Goal: Information Seeking & Learning: Learn about a topic

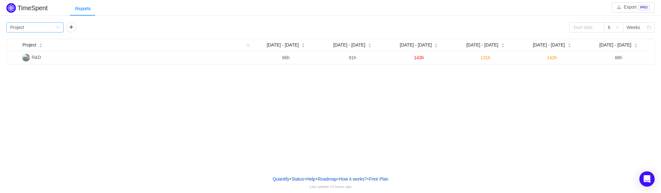
click at [36, 28] on div "Group by Project" at bounding box center [32, 28] width 45 height 10
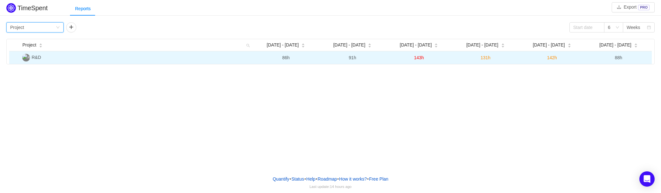
click at [613, 58] on td "88h" at bounding box center [618, 57] width 66 height 13
click at [621, 58] on span "88h" at bounding box center [618, 57] width 7 height 5
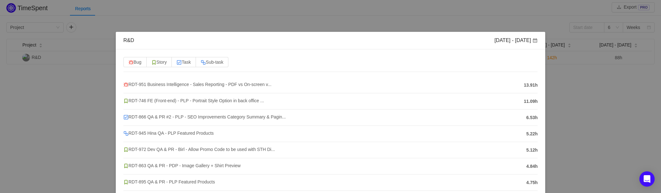
click at [564, 72] on div "R&D Sep 8 - 14 Bug Story Task Sub-task RDT-951 Business Intelligence - Sales Re…" at bounding box center [330, 96] width 661 height 193
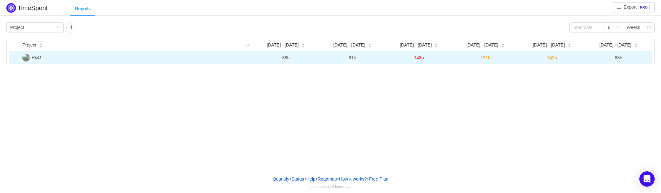
click at [417, 55] on span "143h" at bounding box center [419, 57] width 10 height 5
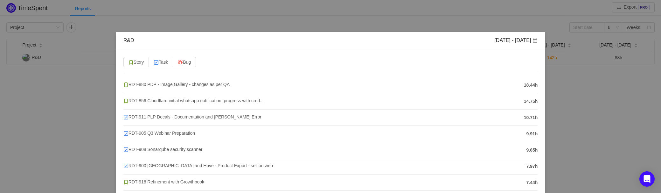
click at [564, 102] on div "R&D Aug 18 - 24 Story Task Bug RDT-880 PDP - Image Gallery - changes as per QA …" at bounding box center [330, 96] width 661 height 193
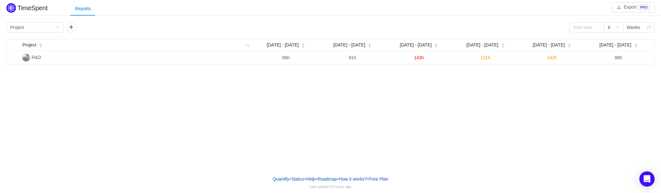
click at [252, 144] on div "TimeSpent Export PRO Reports Group by Project 6 Weeks Project Aug 4 - 10 Aug 11…" at bounding box center [330, 85] width 661 height 170
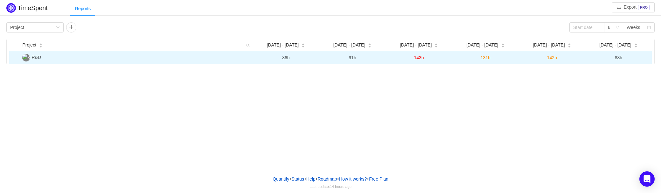
click at [421, 58] on span "143h" at bounding box center [419, 57] width 10 height 5
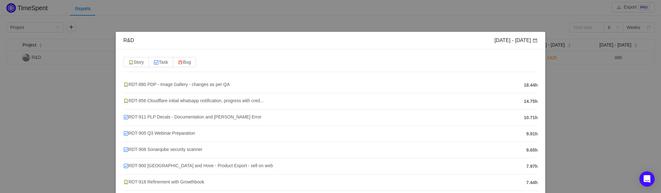
click at [328, 88] on div "RDT-880 PDP - Image Gallery - changes as per QA" at bounding box center [321, 85] width 397 height 8
click at [219, 85] on span "RDT-880 PDP - Image Gallery - changes as per QA" at bounding box center [176, 84] width 106 height 5
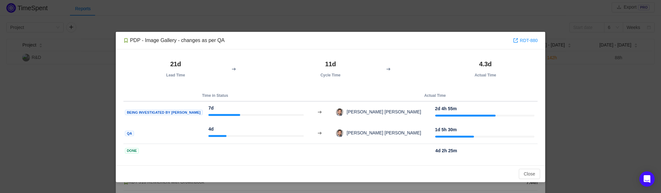
click at [595, 103] on div "PDP - Image Gallery - changes as per QA RDT-880 21d Lead Time 11d Cycle Time 4.…" at bounding box center [330, 96] width 661 height 193
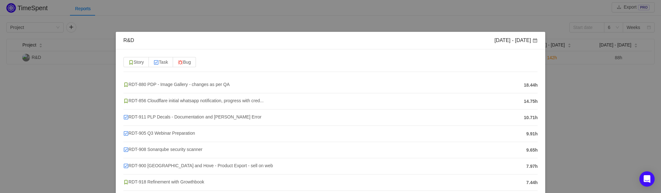
click at [600, 102] on div "R&D Aug 18 - 24 Story Task Bug RDT-880 PDP - Image Gallery - changes as per QA …" at bounding box center [330, 96] width 661 height 193
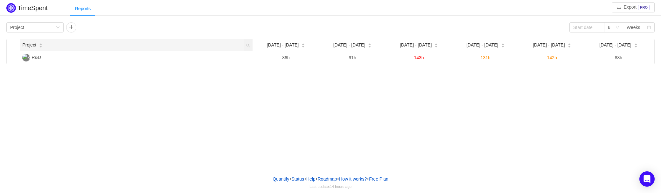
click at [43, 48] on div "Project" at bounding box center [32, 45] width 20 height 7
